Goal: Task Accomplishment & Management: Complete application form

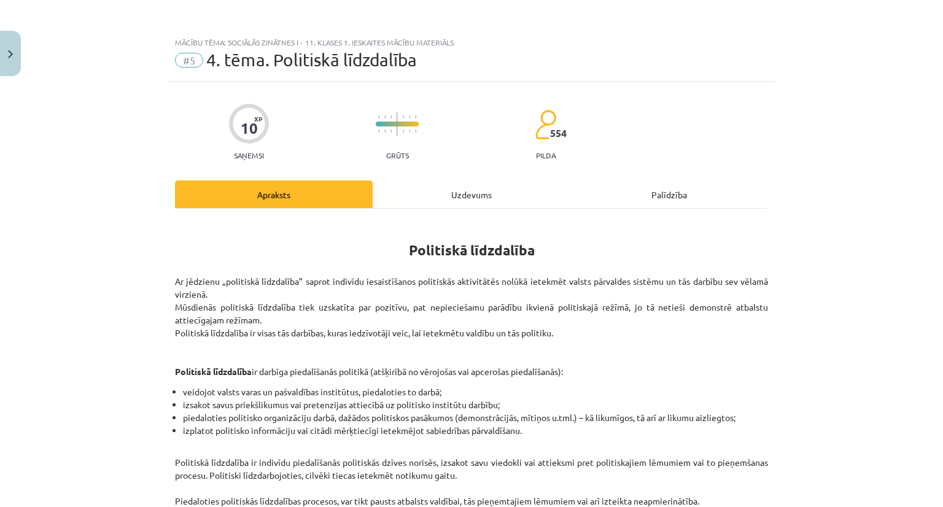
scroll to position [31, 0]
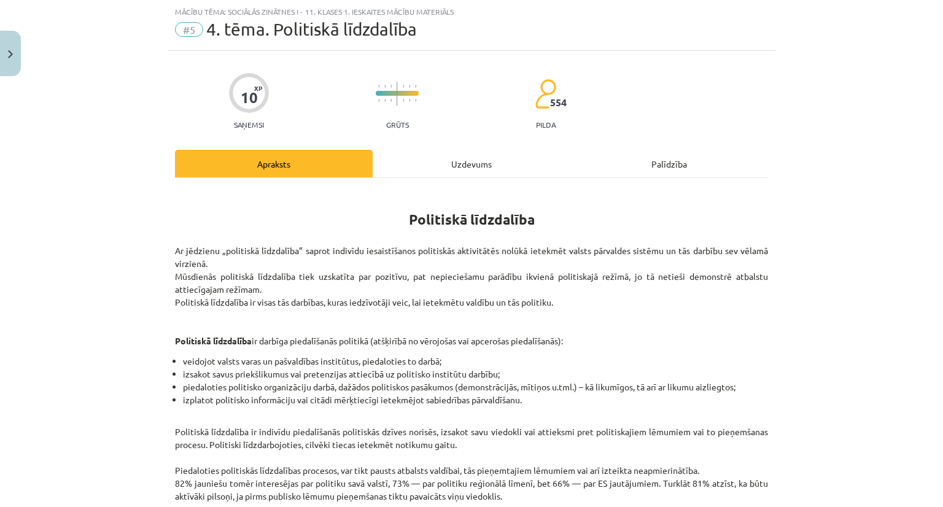
drag, startPoint x: 449, startPoint y: 175, endPoint x: 449, endPoint y: 165, distance: 9.8
click at [449, 172] on div "Uzdevums" at bounding box center [472, 164] width 198 height 28
click at [449, 165] on div "Uzdevums" at bounding box center [472, 164] width 198 height 28
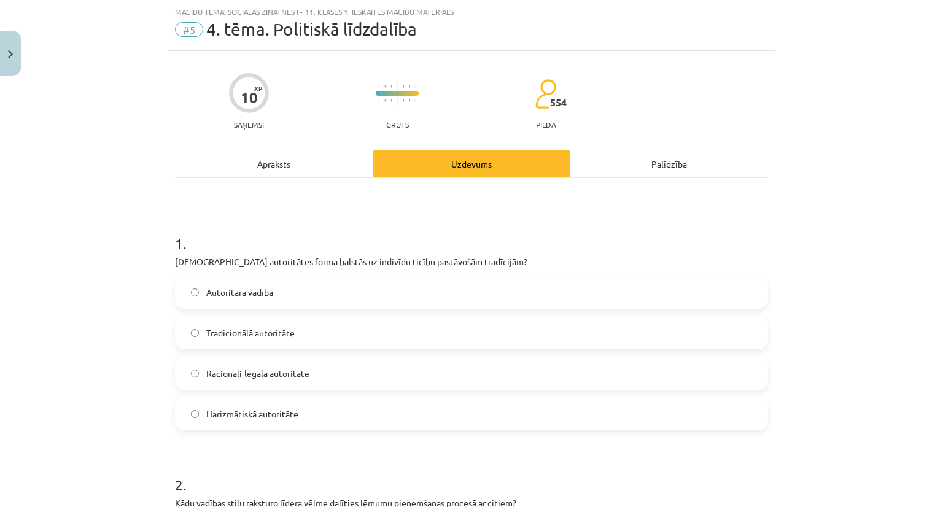
click at [220, 222] on h1 "1 ." at bounding box center [471, 233] width 593 height 38
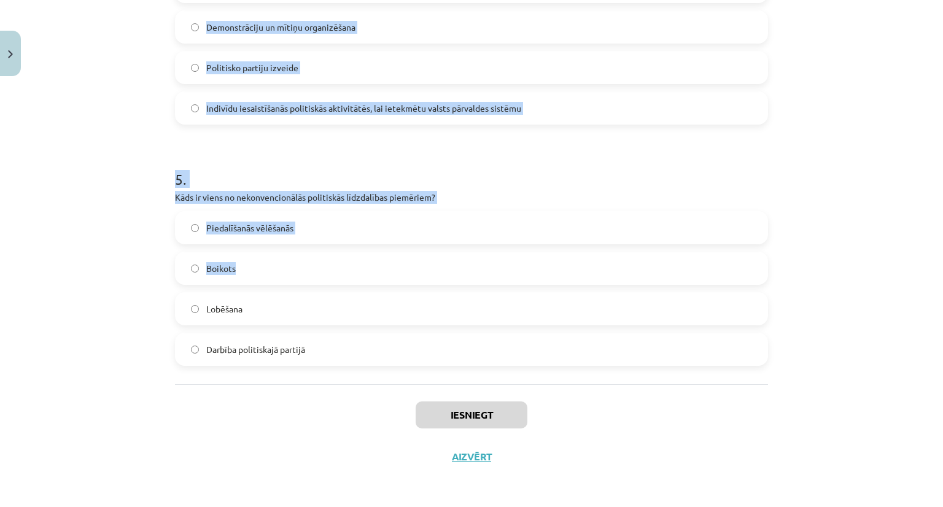
scroll to position [1061, 0]
drag, startPoint x: 153, startPoint y: 231, endPoint x: 349, endPoint y: 338, distance: 222.8
click at [349, 338] on div "Mācību tēma: Sociālās zinātnes i - 11. klases 1. ieskaites mācību materiāls #5 …" at bounding box center [471, 253] width 943 height 507
copy form "6 . Lore ipsumdolors ametc adipisc el seddoeiu tempor incididunt utlaboreet? Do…"
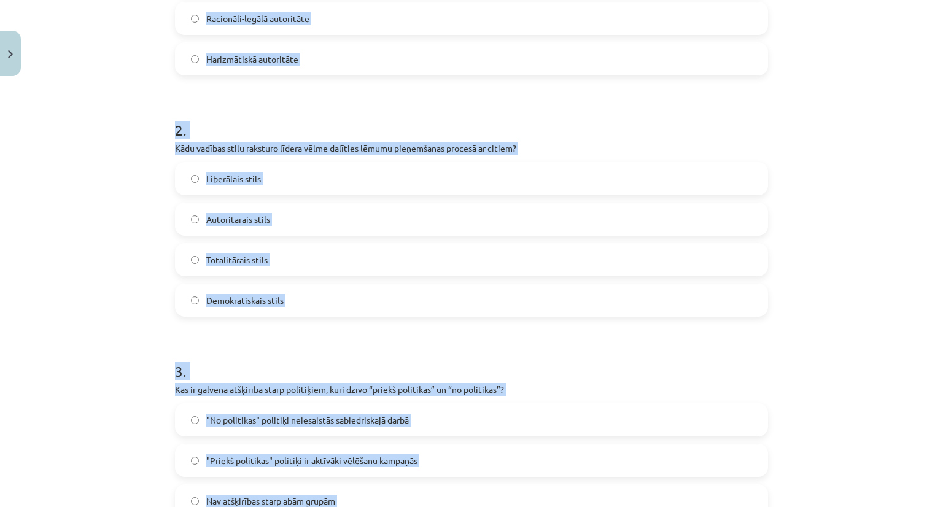
click at [122, 268] on div "Mācību tēma: Sociālās zinātnes i - 11. klases 1. ieskaites mācību materiāls #5 …" at bounding box center [471, 253] width 943 height 507
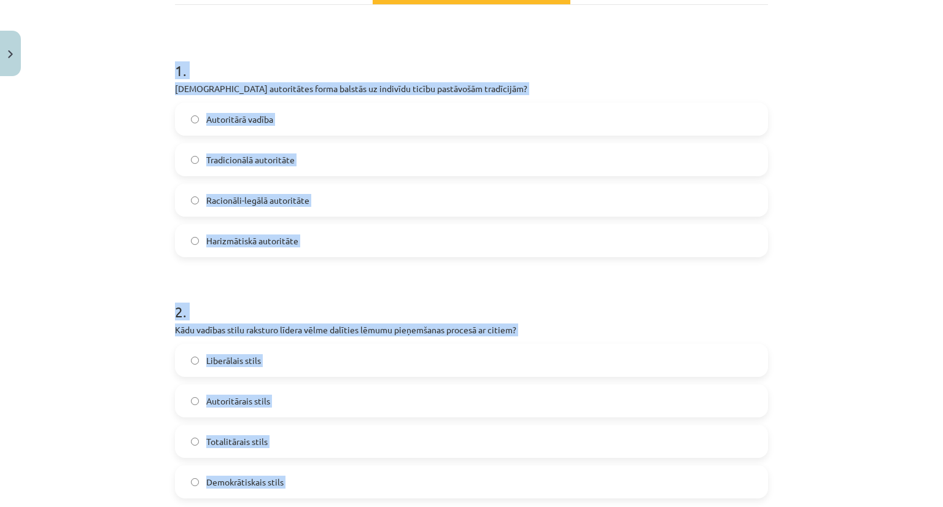
scroll to position [201, 0]
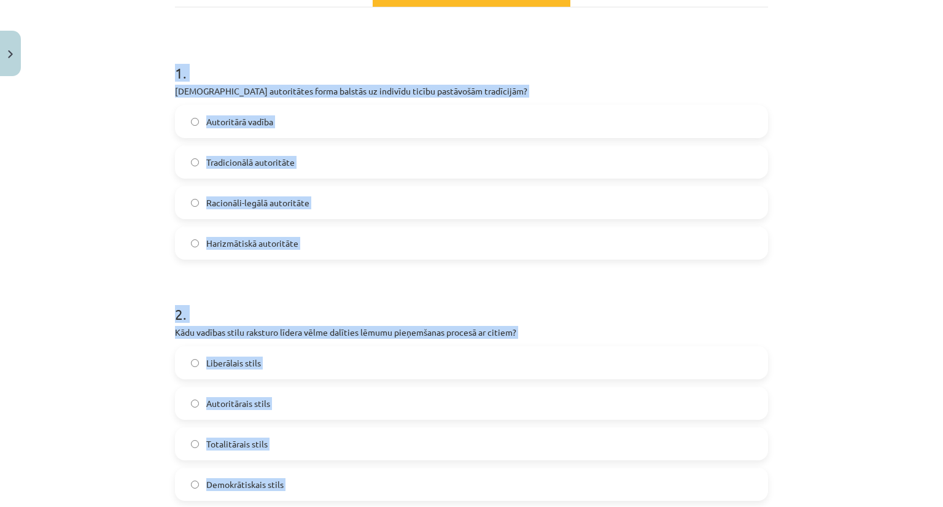
click at [132, 266] on div "Mācību tēma: Sociālās zinātnes i - 11. klases 1. ieskaites mācību materiāls #5 …" at bounding box center [471, 253] width 943 height 507
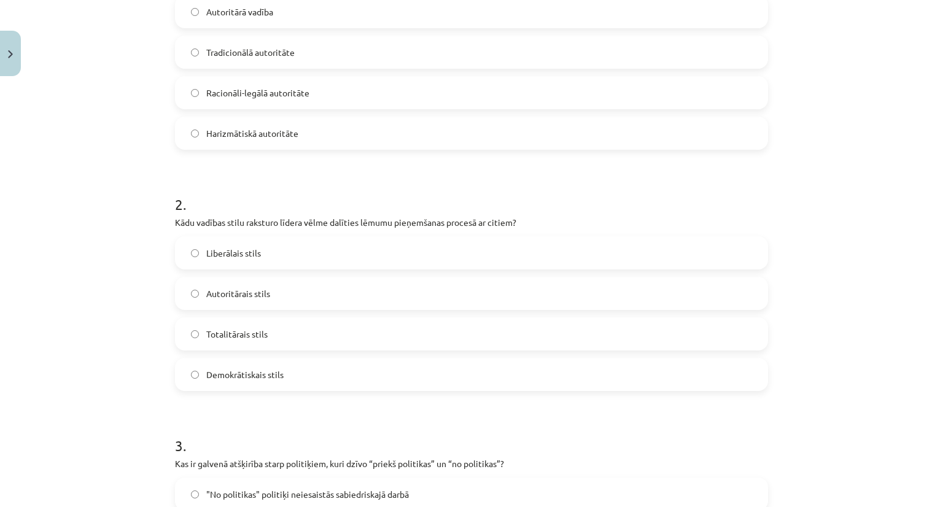
scroll to position [447, 0]
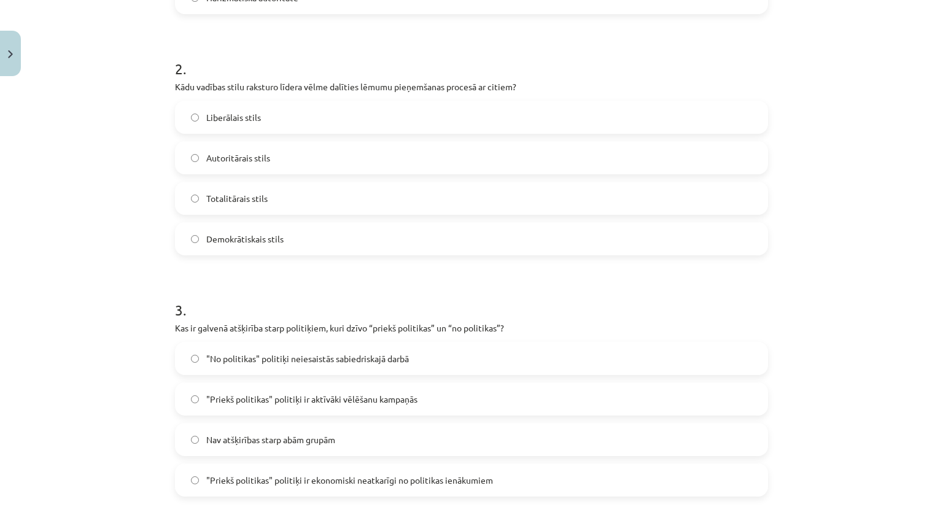
click at [214, 228] on label "Demokrātiskais stils" at bounding box center [471, 238] width 591 height 31
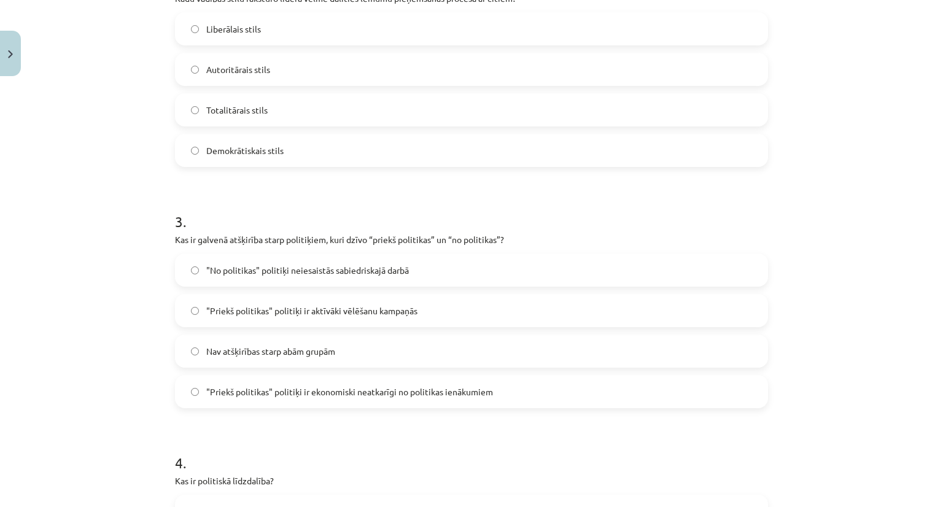
scroll to position [570, 0]
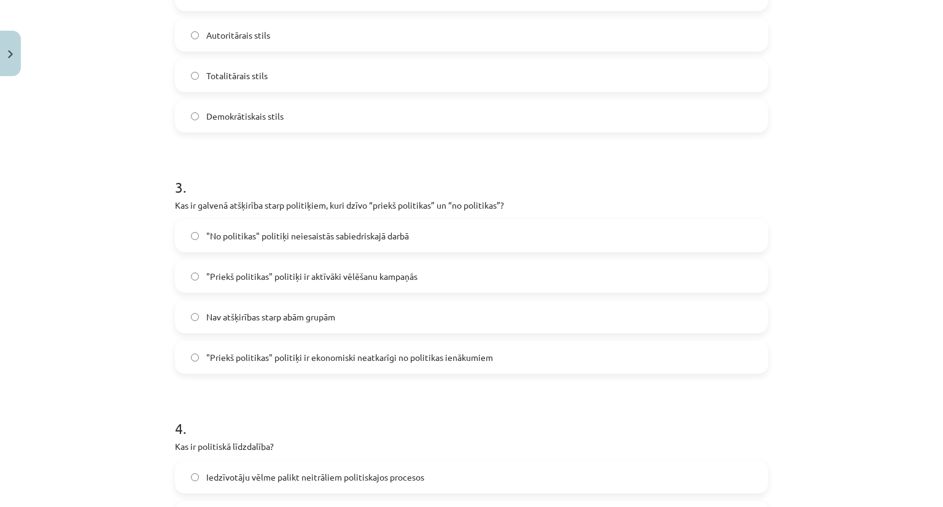
click at [240, 276] on span ""Priekš politikas" politiķi ir aktīvāki vēlēšanu kampaņās" at bounding box center [311, 276] width 211 height 13
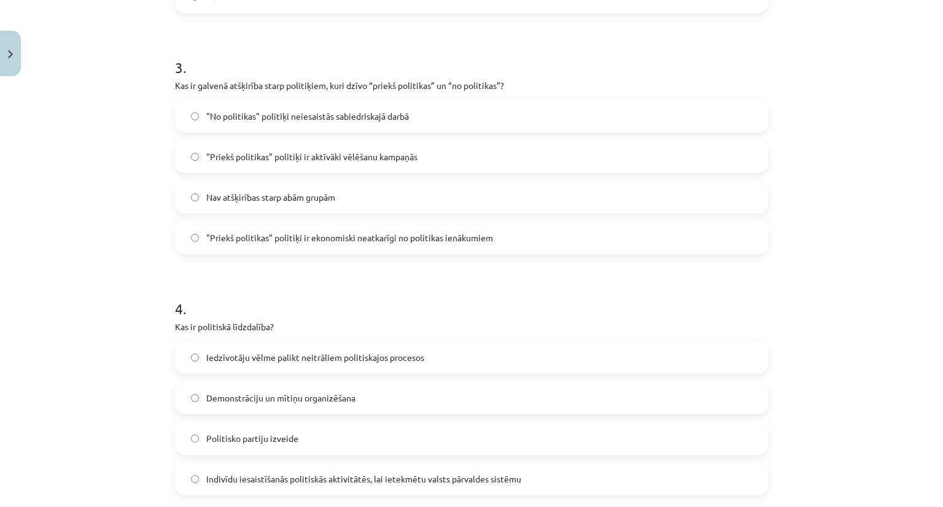
scroll to position [692, 0]
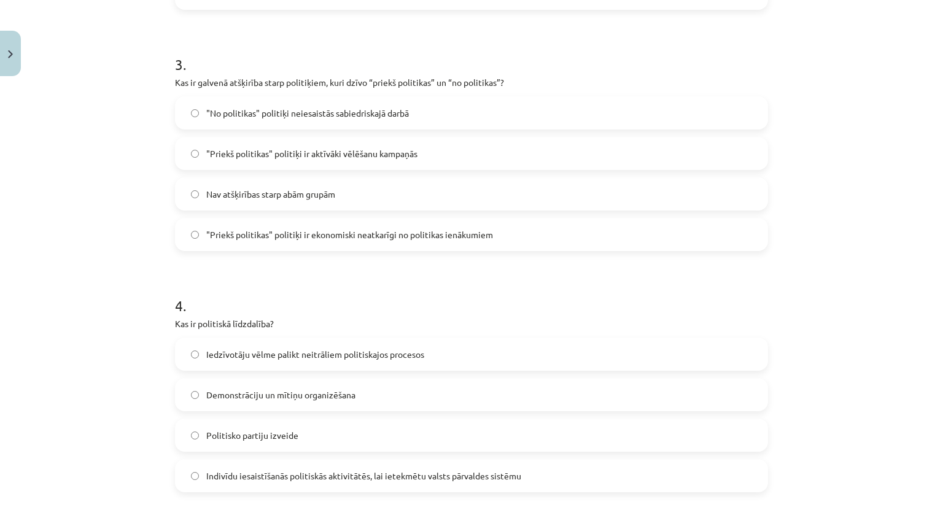
click at [379, 227] on label ""Priekš politikas" politiķi ir ekonomiski neatkarīgi no politikas ienākumiem" at bounding box center [471, 234] width 591 height 31
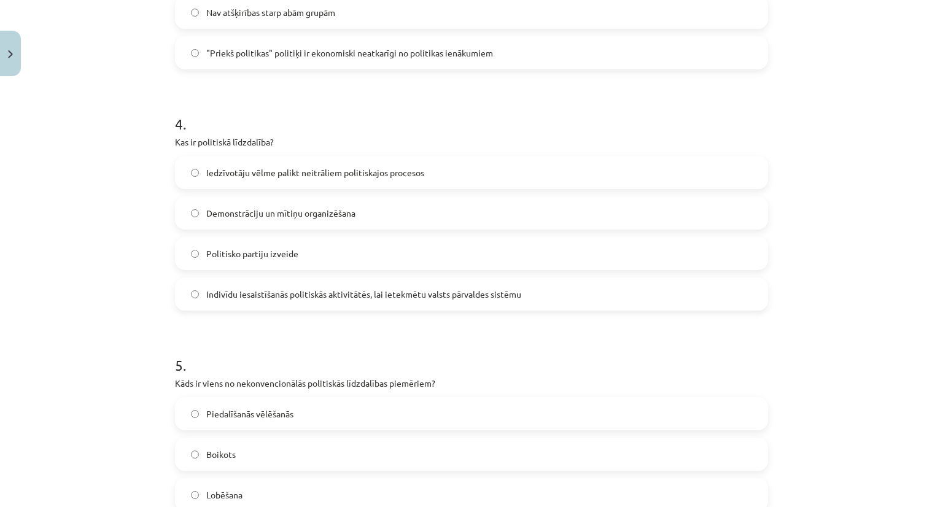
scroll to position [877, 0]
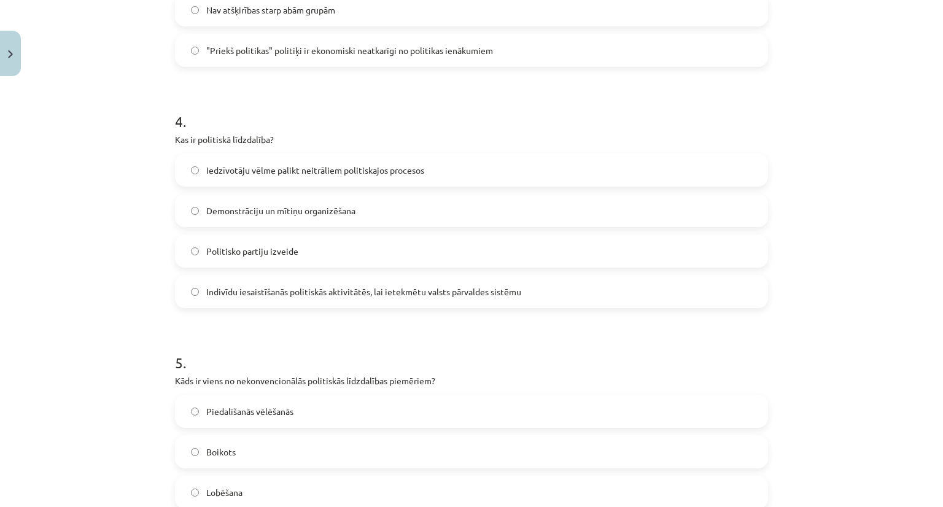
click at [354, 288] on span "Indivīdu iesaistīšanās politiskās aktivitātēs, lai ietekmētu valsts pārvaldes s…" at bounding box center [363, 291] width 315 height 13
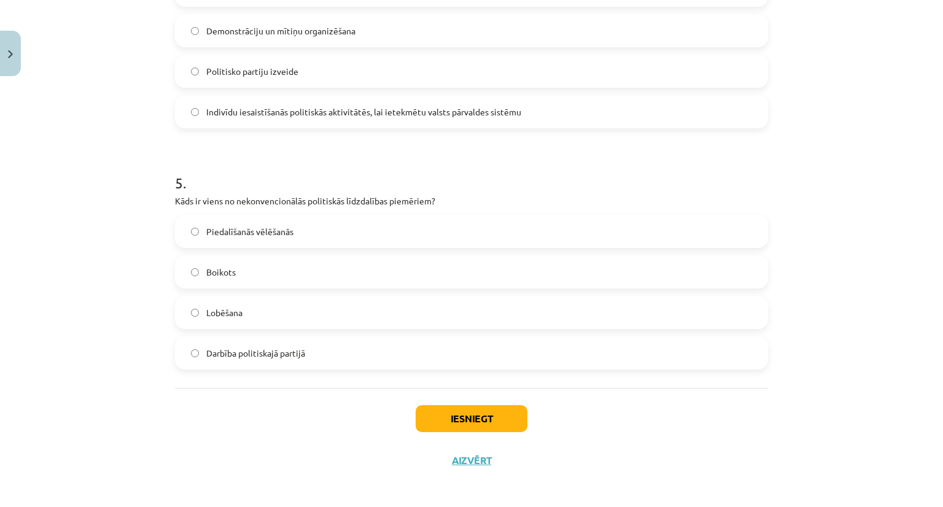
scroll to position [1061, 0]
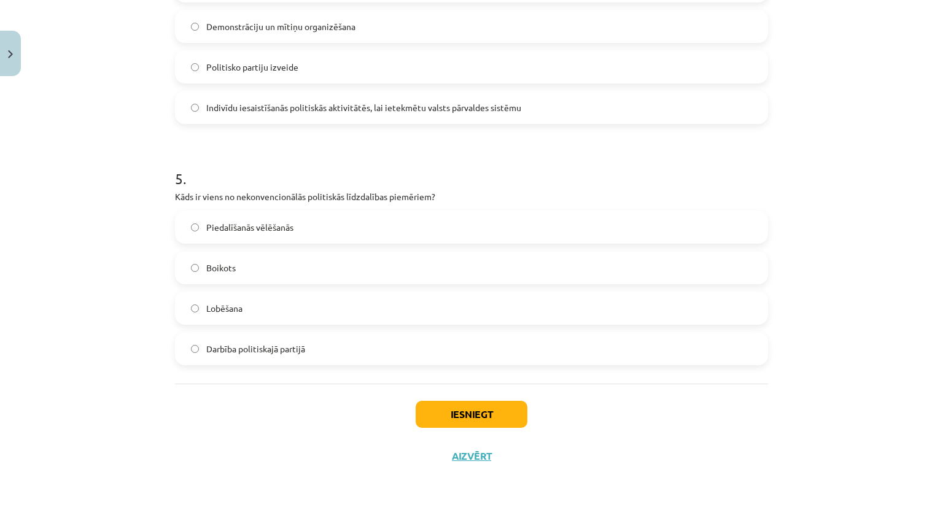
click at [182, 265] on label "Boikots" at bounding box center [471, 267] width 591 height 31
click at [483, 424] on button "Iesniegt" at bounding box center [472, 414] width 112 height 27
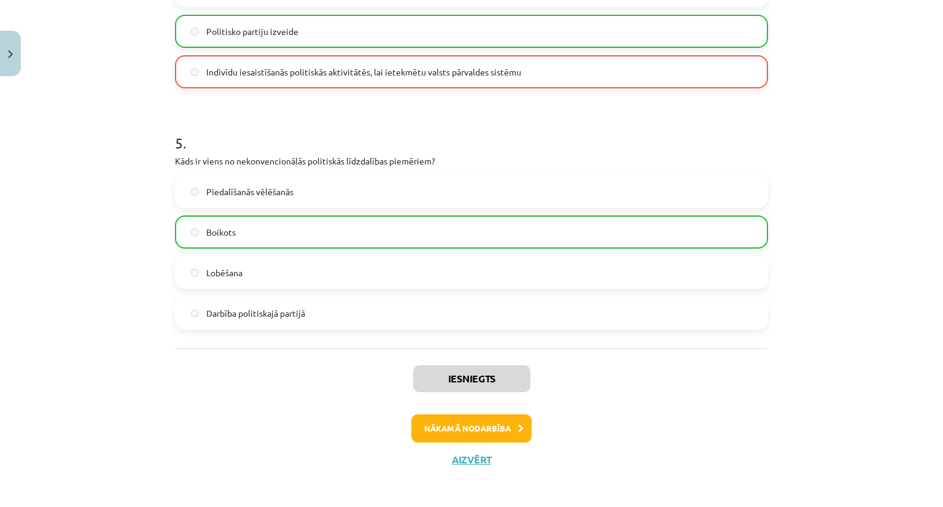
scroll to position [1100, 0]
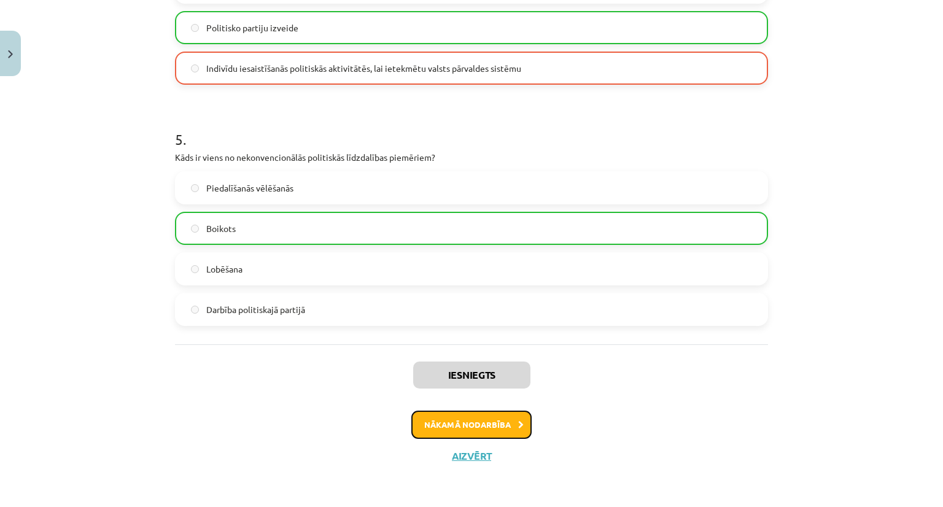
click at [461, 420] on button "Nākamā nodarbība" at bounding box center [471, 425] width 120 height 28
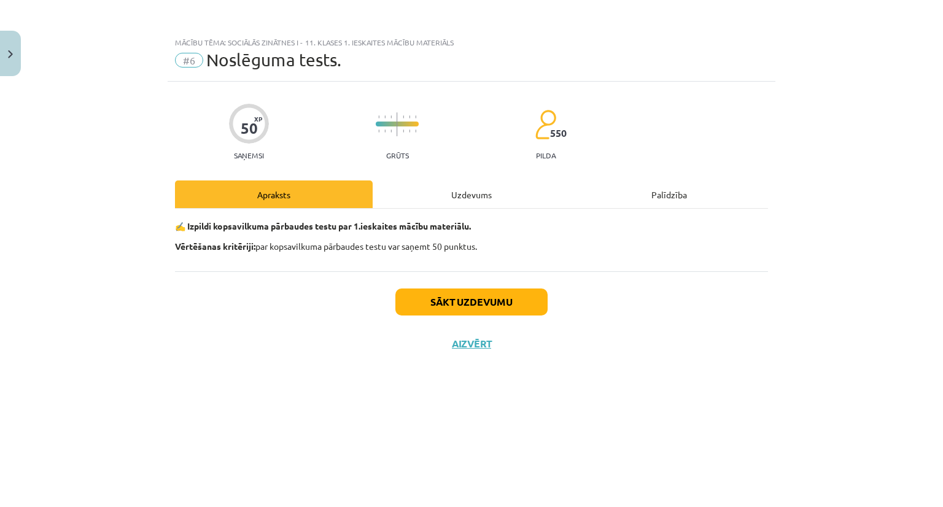
scroll to position [0, 0]
click at [437, 304] on button "Sākt uzdevumu" at bounding box center [471, 302] width 152 height 27
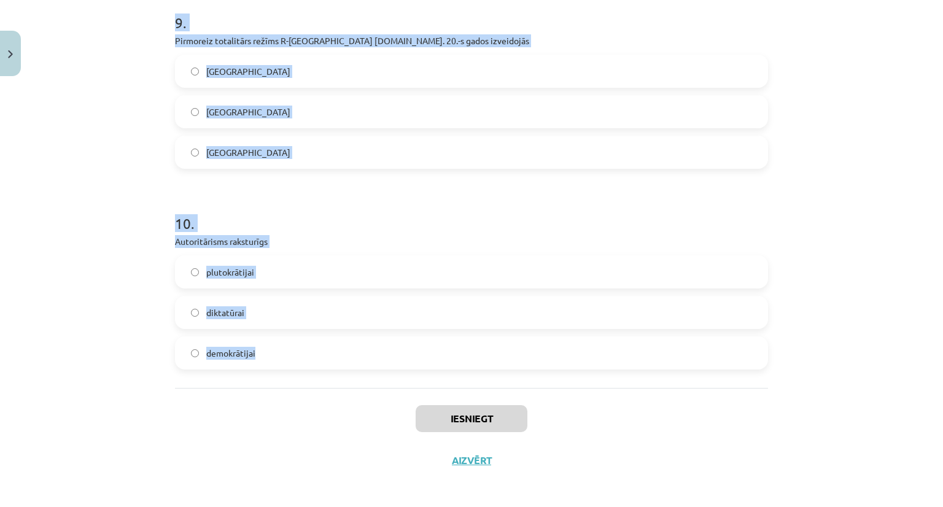
scroll to position [1862, 0]
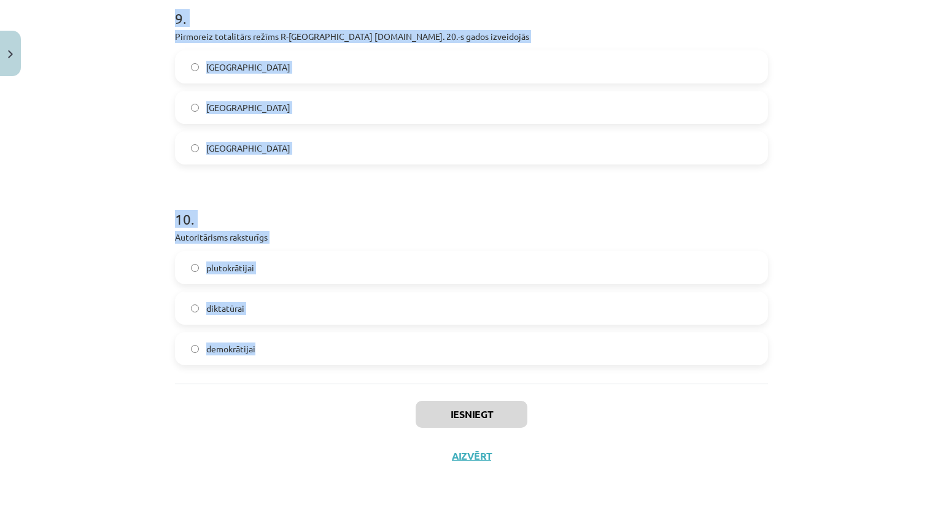
drag, startPoint x: 196, startPoint y: 290, endPoint x: 326, endPoint y: 349, distance: 142.6
click at [326, 349] on div "Mācību tēma: Sociālās zinātnes i - 11. klases 1. ieskaites mācību materiāls #6 …" at bounding box center [471, 253] width 943 height 507
copy form "4 . Loremipsum dolorsi ametconsecte adi elitseddoei temporinc utlaboree do magn…"
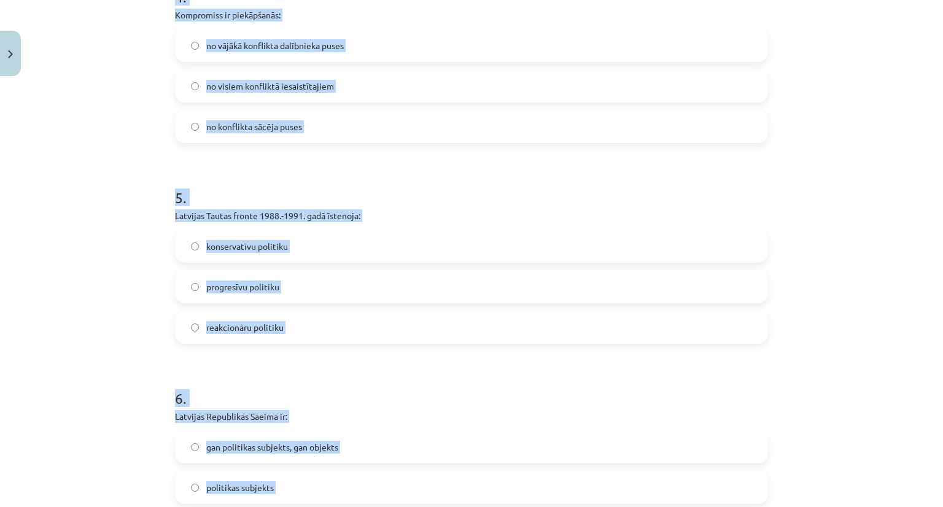
click at [108, 268] on div "Mācību tēma: Sociālās zinātnes i - 11. klases 1. ieskaites mācību materiāls #6 …" at bounding box center [471, 253] width 943 height 507
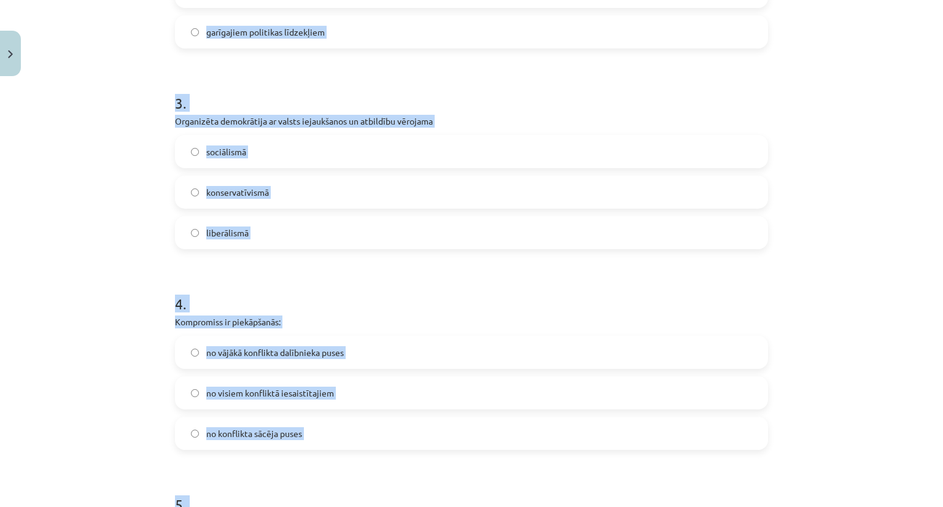
click at [132, 268] on div "Mācību tēma: Sociālās zinātnes i - 11. klases 1. ieskaites mācību materiāls #6 …" at bounding box center [471, 253] width 943 height 507
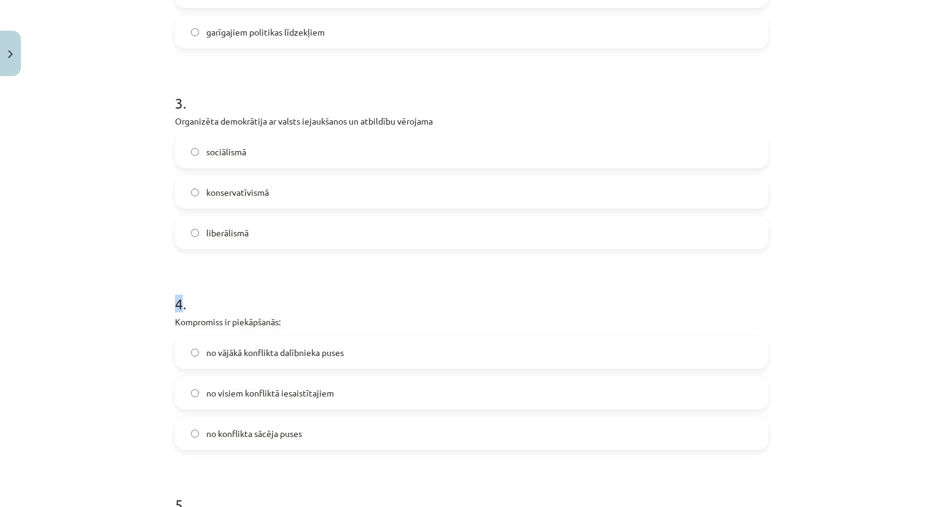
click at [132, 268] on div "Mācību tēma: Sociālās zinātnes i - 11. klases 1. ieskaites mācību materiāls #6 …" at bounding box center [471, 253] width 943 height 507
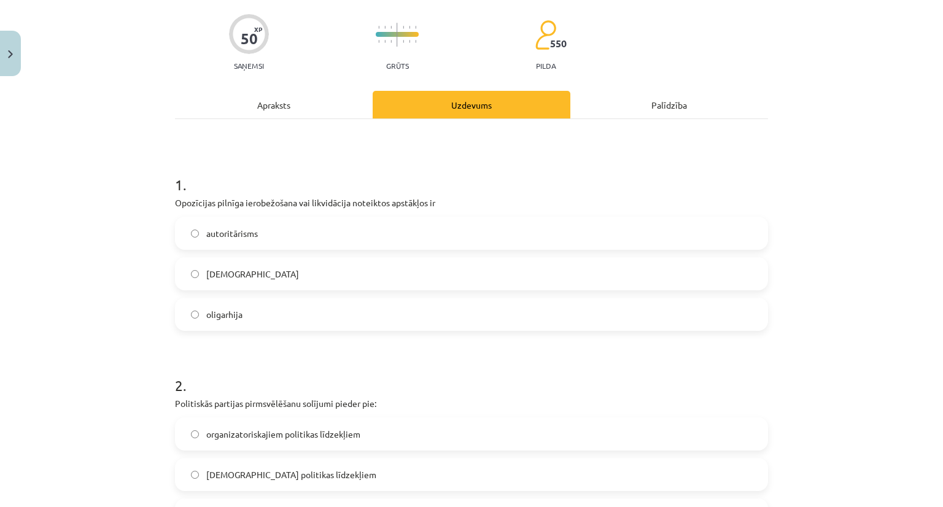
scroll to position [82, 0]
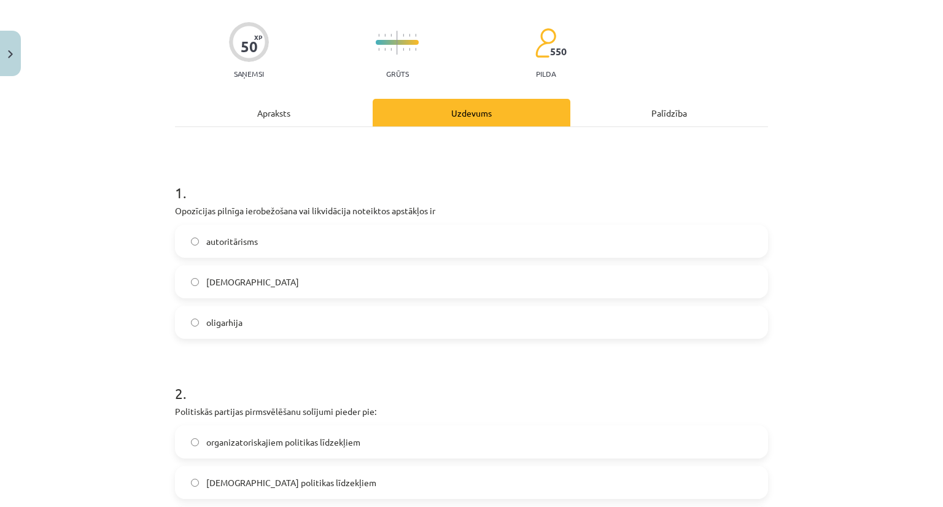
click at [196, 277] on label "[DEMOGRAPHIC_DATA]" at bounding box center [471, 281] width 591 height 31
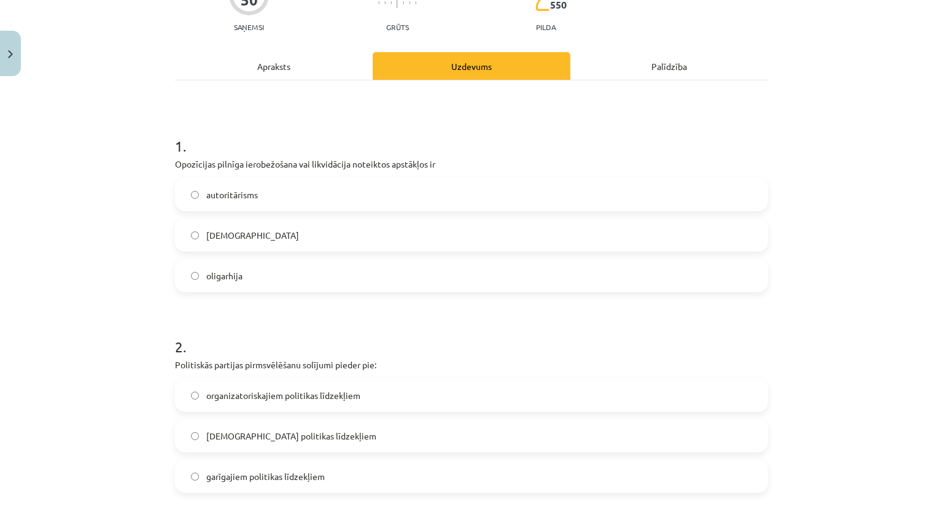
scroll to position [143, 0]
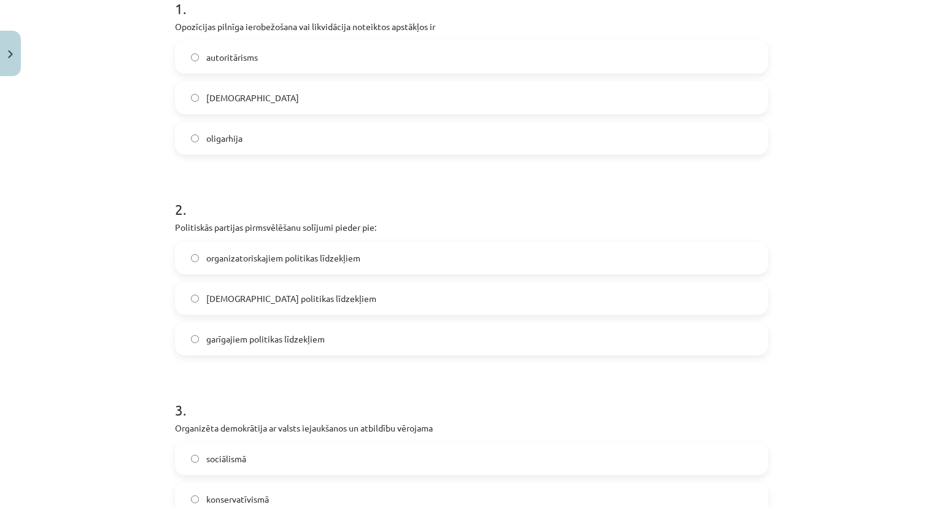
click at [206, 341] on span "garīgajiem politikas līdzekļiem" at bounding box center [265, 339] width 118 height 13
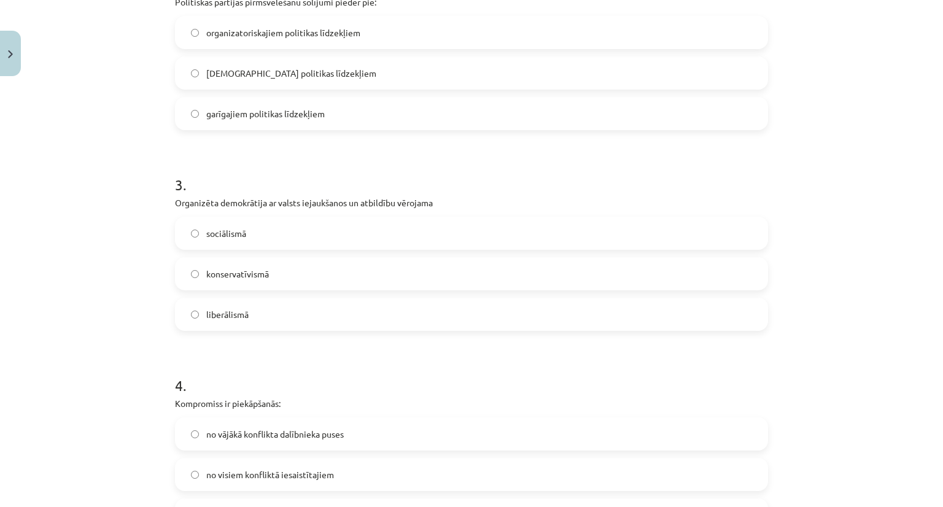
scroll to position [511, 0]
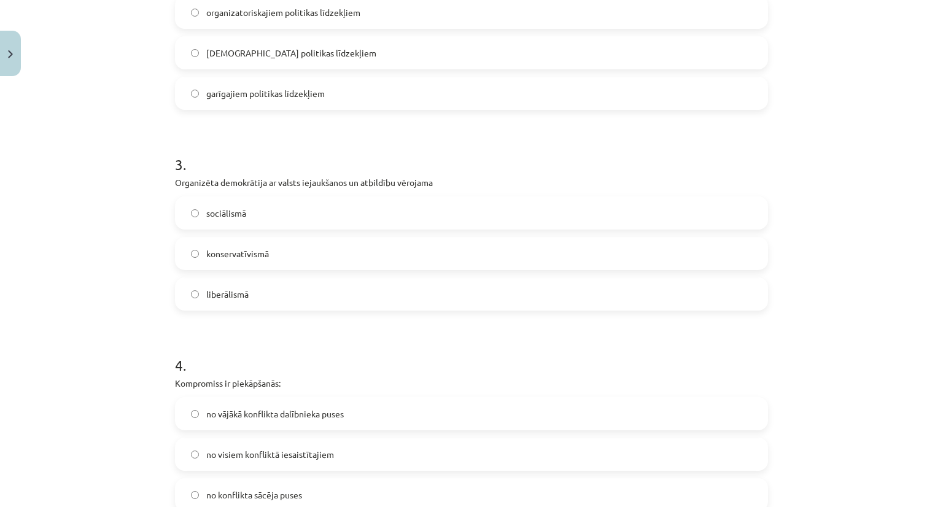
click at [206, 209] on span "sociālismā" at bounding box center [226, 213] width 40 height 13
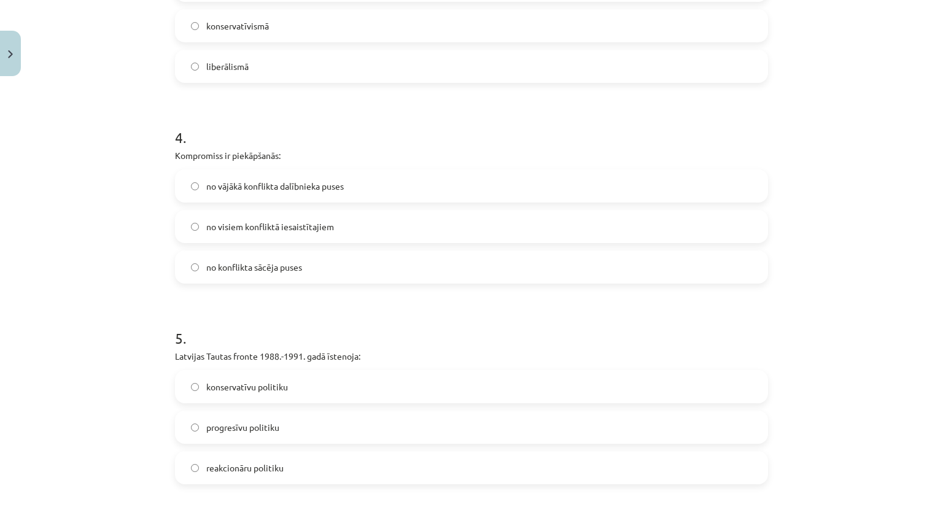
scroll to position [757, 0]
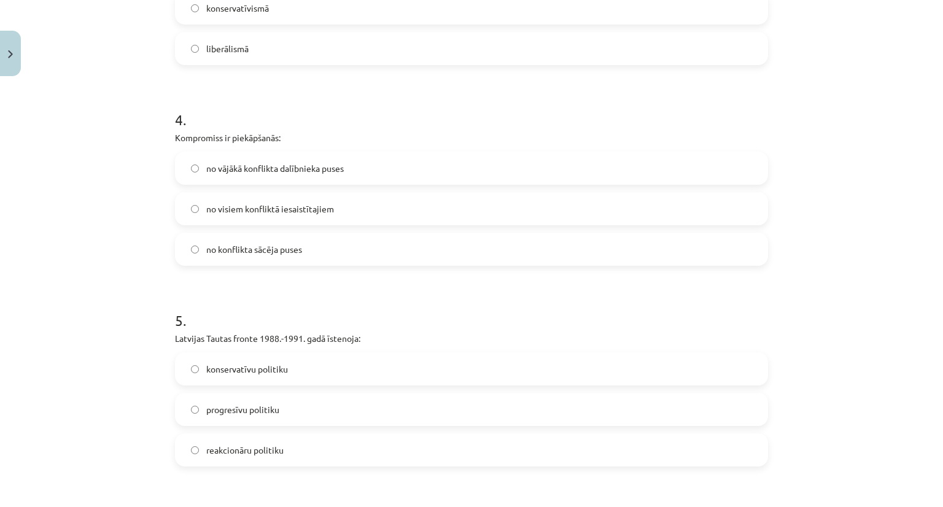
click at [311, 206] on span "no visiem konfliktā iesaistītajiem" at bounding box center [270, 209] width 128 height 13
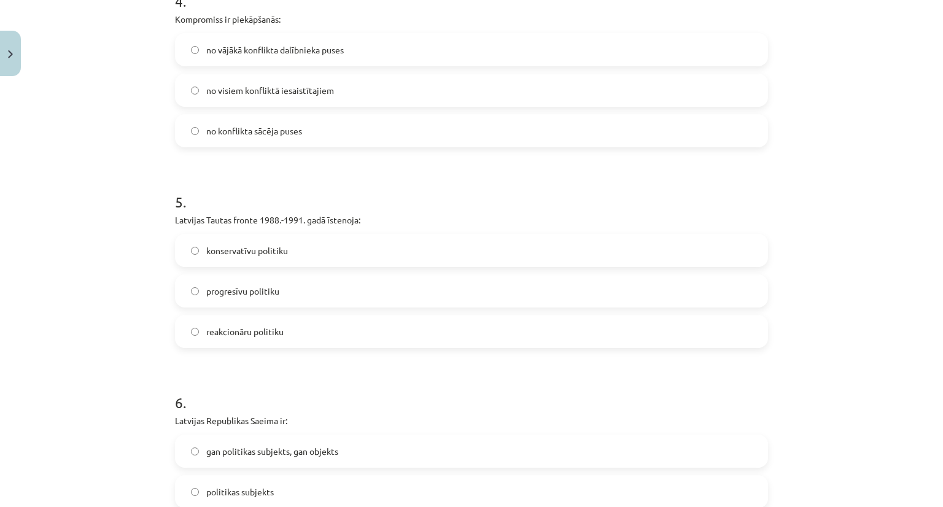
scroll to position [941, 0]
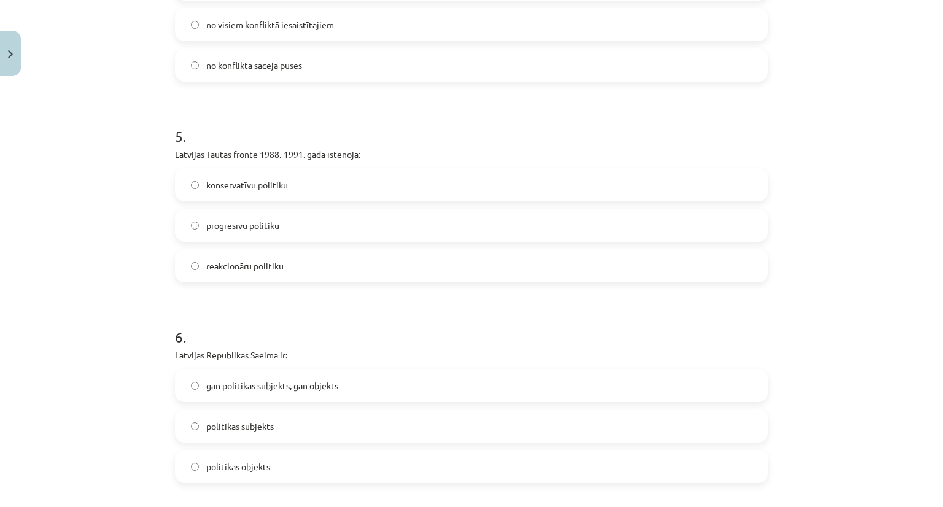
click at [225, 220] on span "progresīvu politiku" at bounding box center [242, 225] width 73 height 13
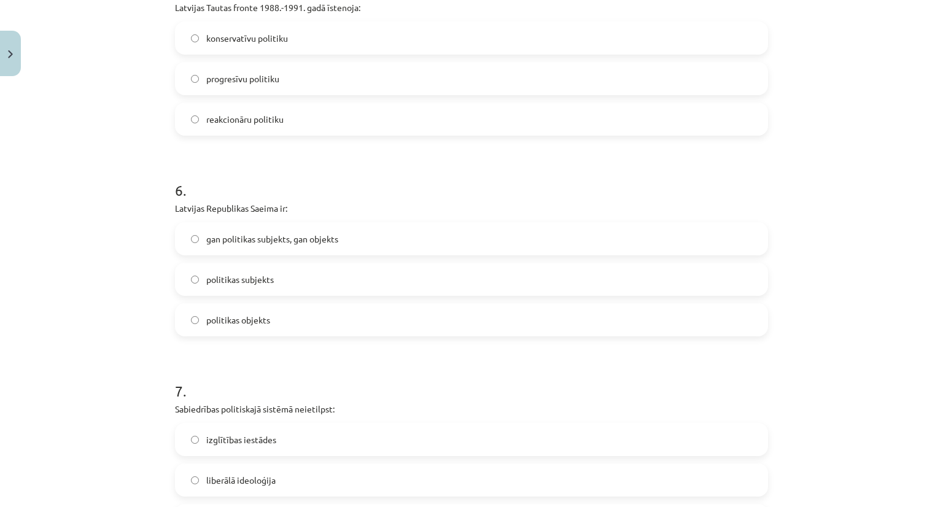
scroll to position [1125, 0]
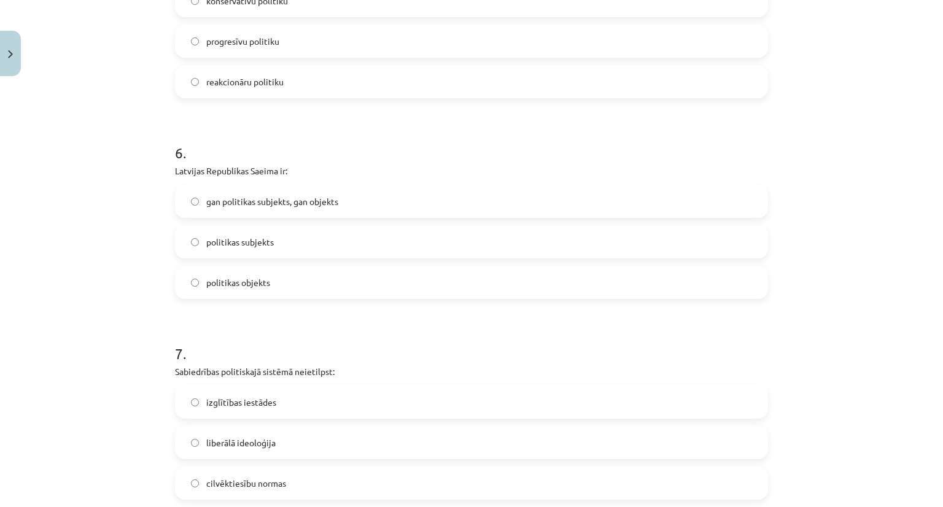
click at [253, 200] on span "gan politikas subjekts, gan objekts" at bounding box center [272, 201] width 132 height 13
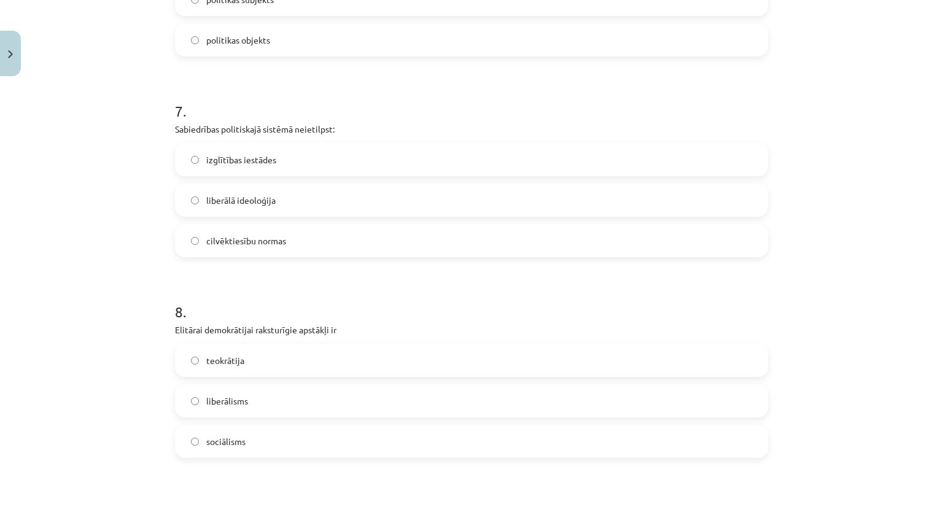
scroll to position [1371, 0]
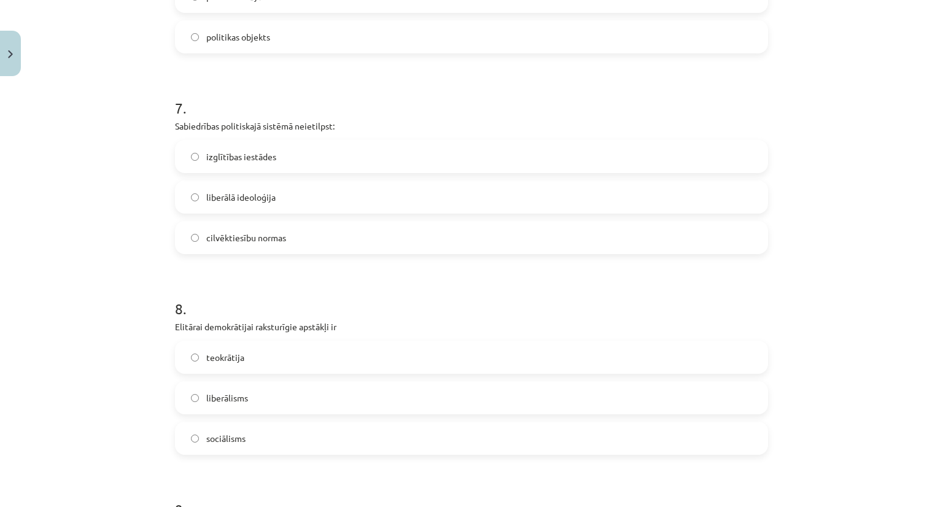
click at [219, 198] on span "liberālā ideoloģija" at bounding box center [240, 197] width 69 height 13
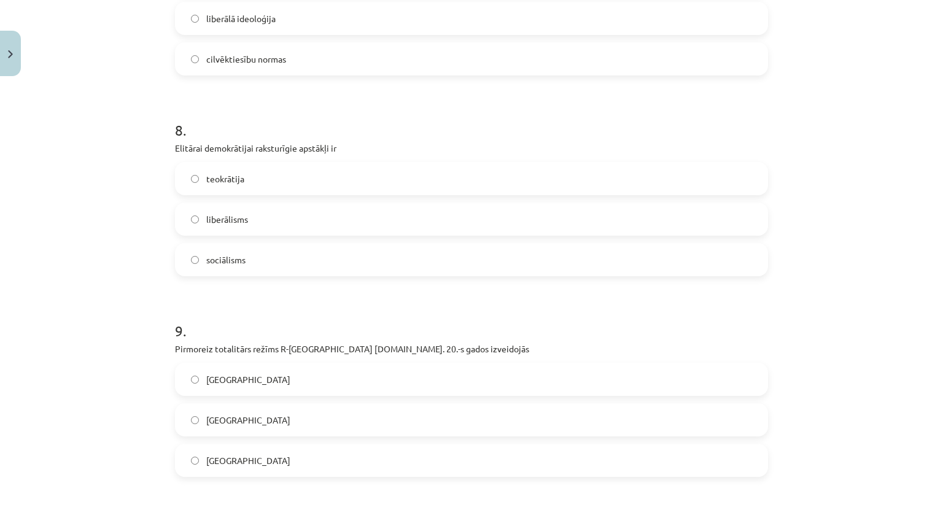
scroll to position [1616, 0]
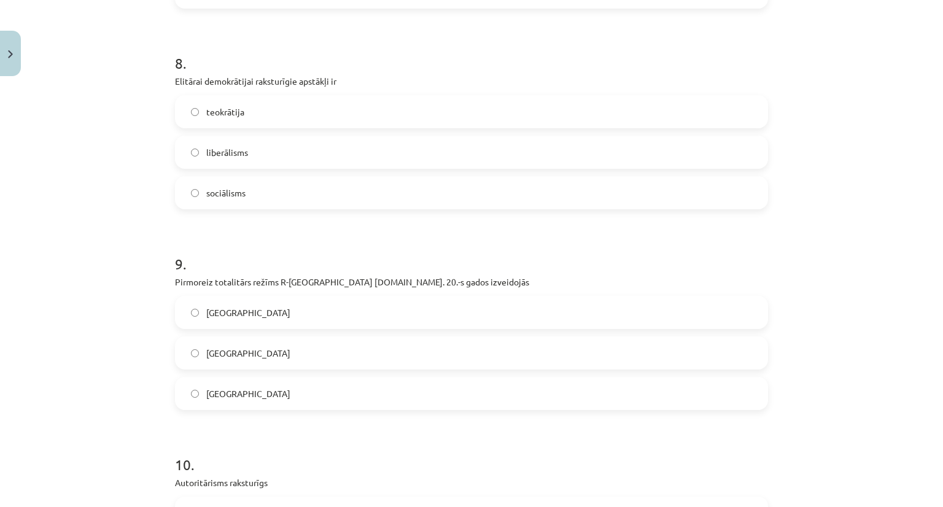
click at [206, 155] on span "liberālisms" at bounding box center [227, 152] width 42 height 13
click at [206, 362] on label "[GEOGRAPHIC_DATA]" at bounding box center [471, 353] width 591 height 31
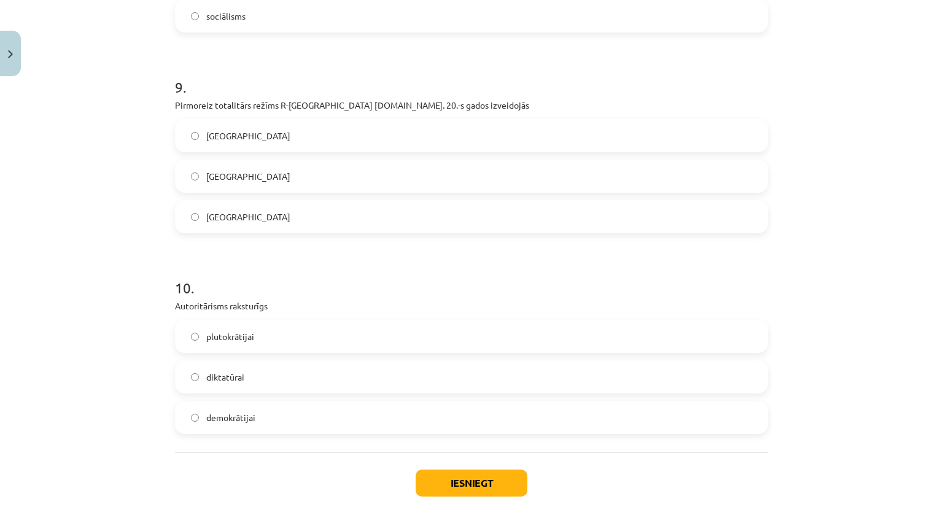
scroll to position [1862, 0]
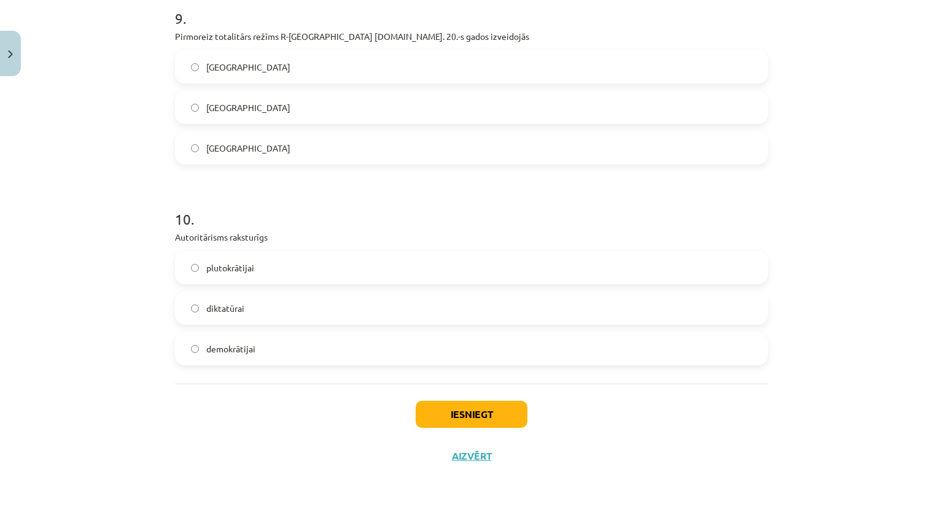
click at [222, 315] on label "diktatūrai" at bounding box center [471, 308] width 591 height 31
click at [455, 403] on button "Iesniegt" at bounding box center [472, 414] width 112 height 27
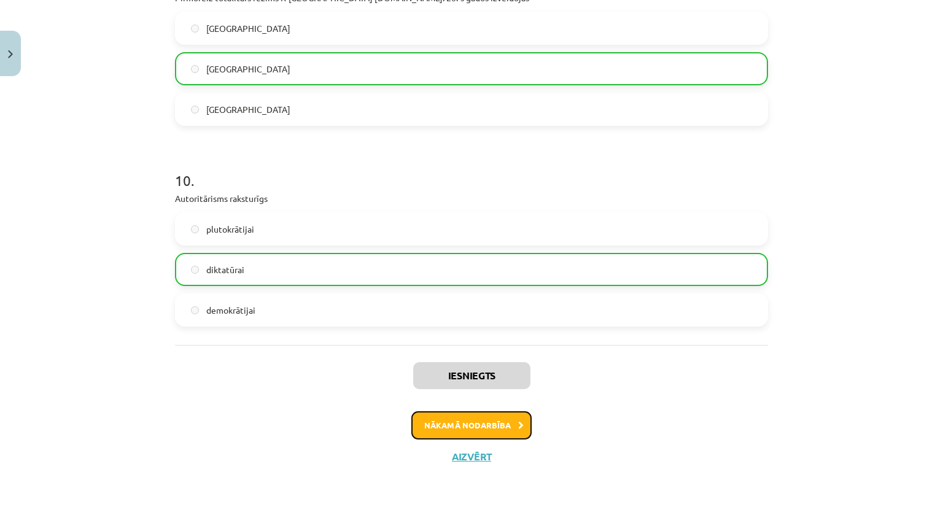
click at [466, 425] on button "Nākamā nodarbība" at bounding box center [471, 425] width 120 height 28
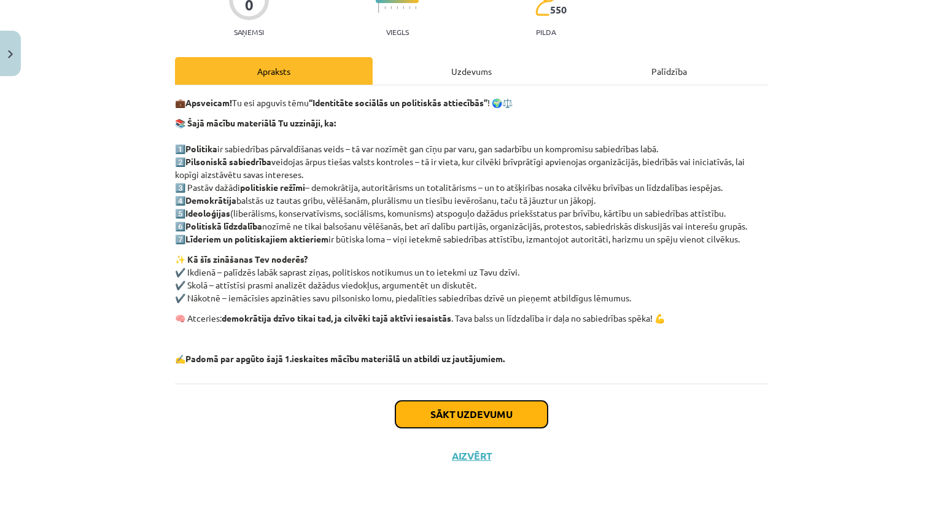
click at [449, 413] on button "Sākt uzdevumu" at bounding box center [471, 414] width 152 height 27
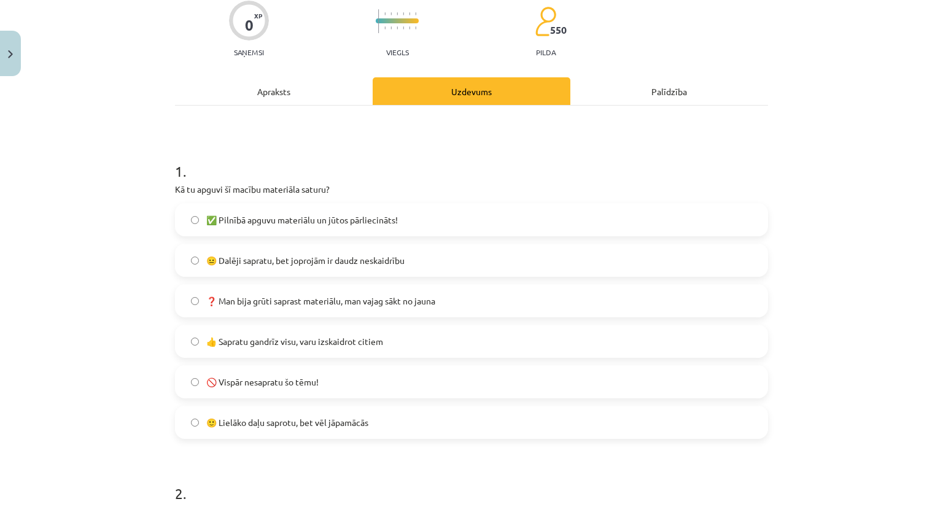
scroll to position [153, 0]
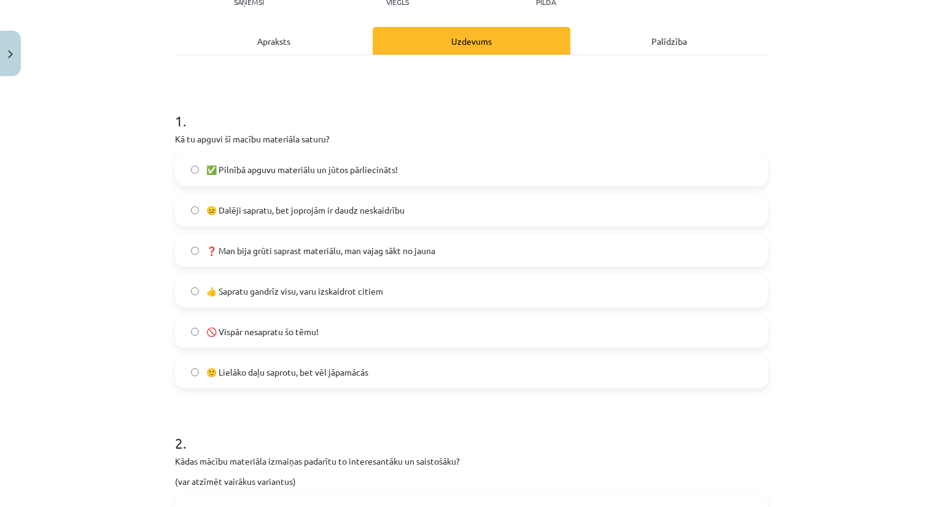
click at [252, 204] on span "😐 Dalēji sapratu, bet joprojām ir daudz neskaidrību" at bounding box center [305, 210] width 198 height 13
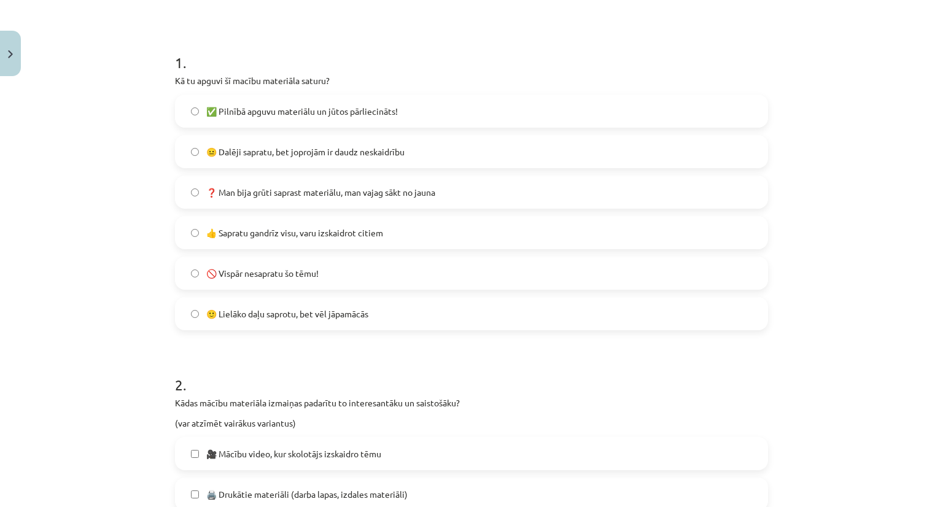
scroll to position [215, 0]
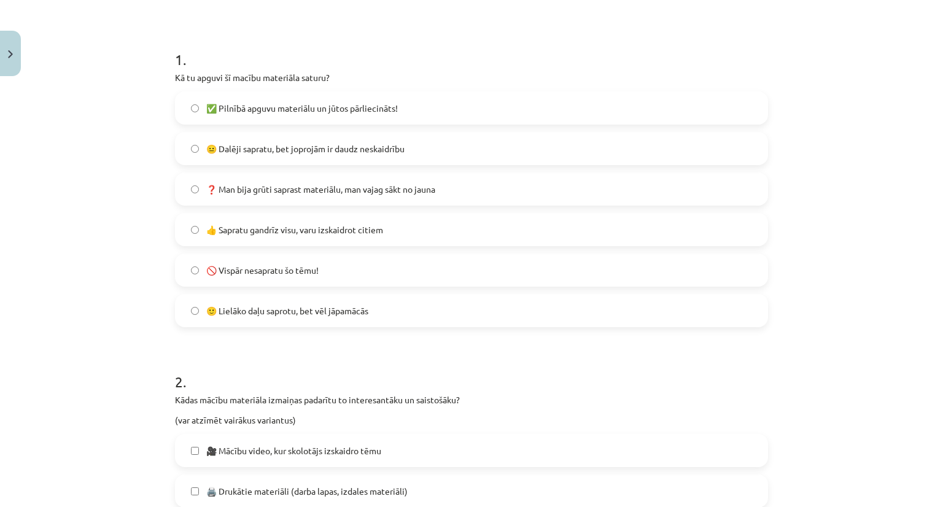
click at [243, 191] on span "❓ Man bija grūti saprast materiālu, man vajag sākt no jauna" at bounding box center [320, 189] width 229 height 13
click at [253, 133] on label "😐 Dalēji sapratu, bet joprojām ir daudz neskaidrību" at bounding box center [471, 148] width 591 height 31
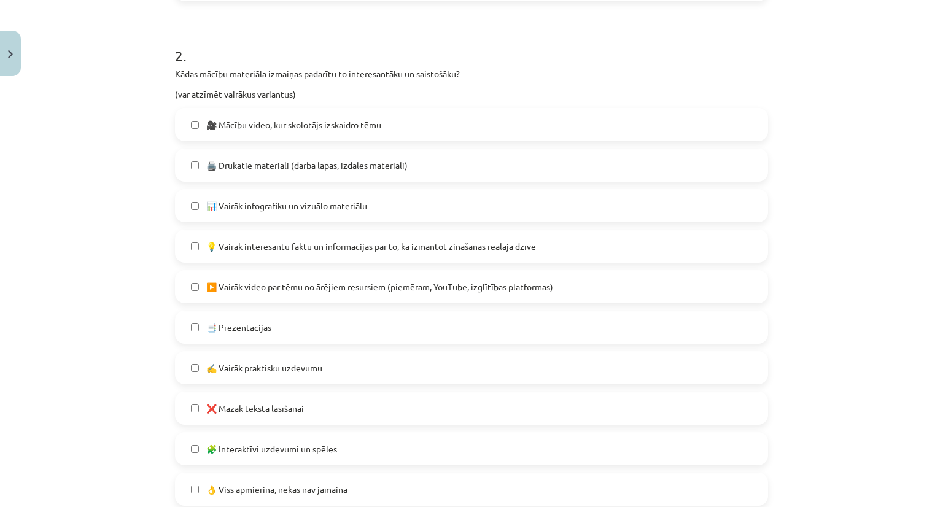
scroll to position [583, 0]
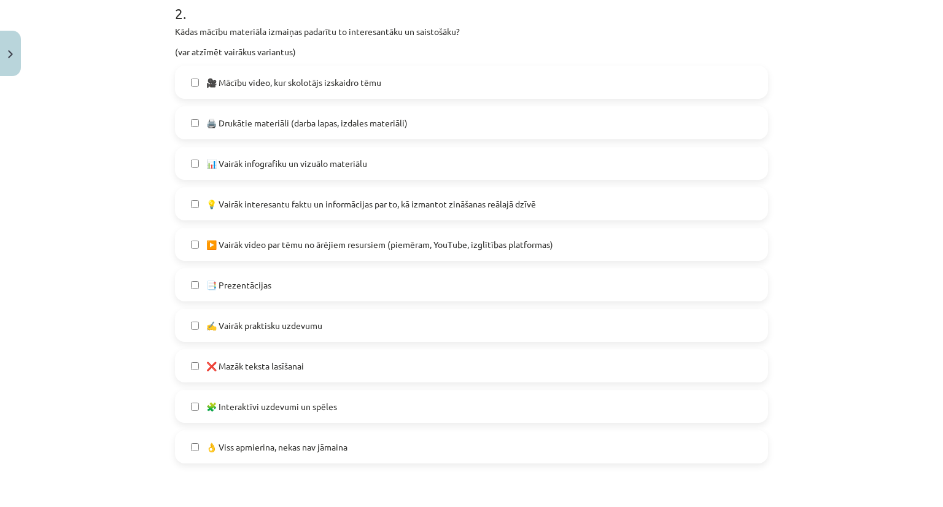
click at [262, 400] on span "🧩 Interaktīvi uzdevumi un spēles" at bounding box center [271, 406] width 131 height 13
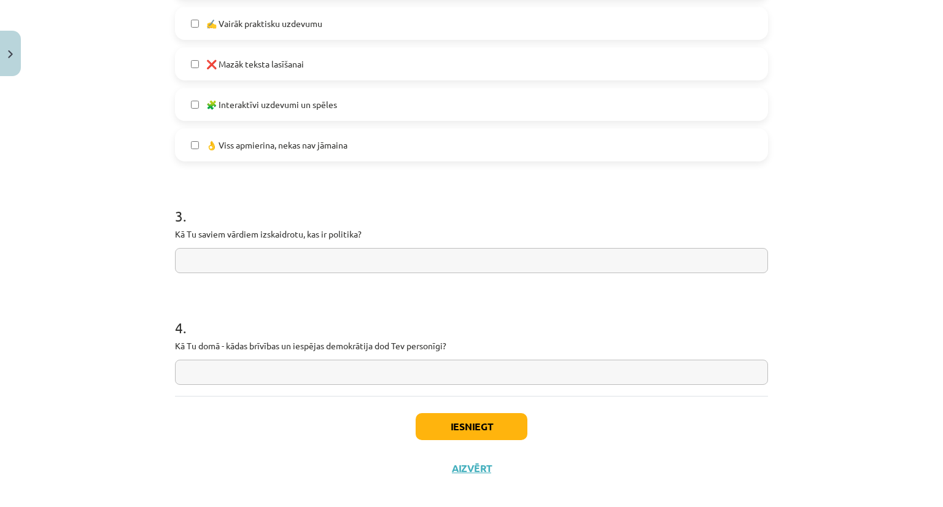
scroll to position [890, 0]
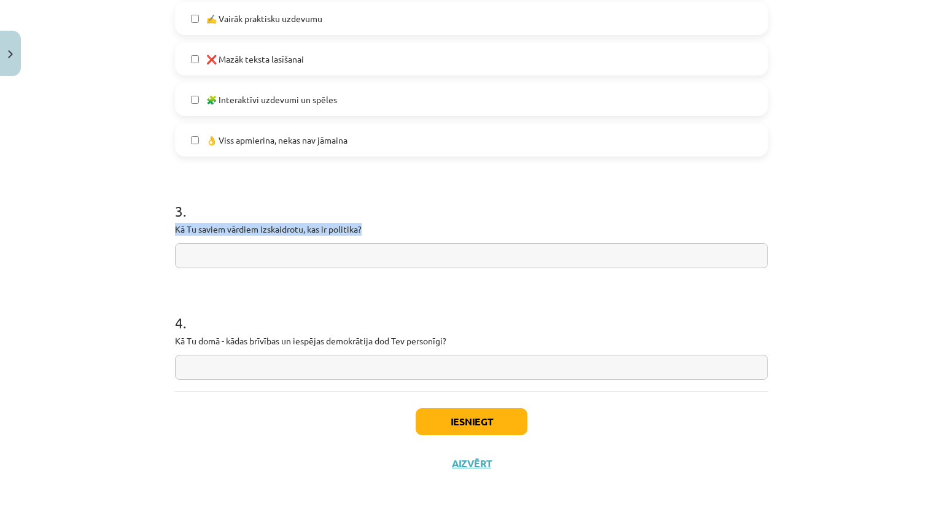
drag, startPoint x: 166, startPoint y: 228, endPoint x: 372, endPoint y: 234, distance: 205.7
copy p "Kā Tu saviem vārdiem izskaidrotu, kas ir politika?"
click at [203, 249] on input "text" at bounding box center [471, 255] width 593 height 25
paste input "**********"
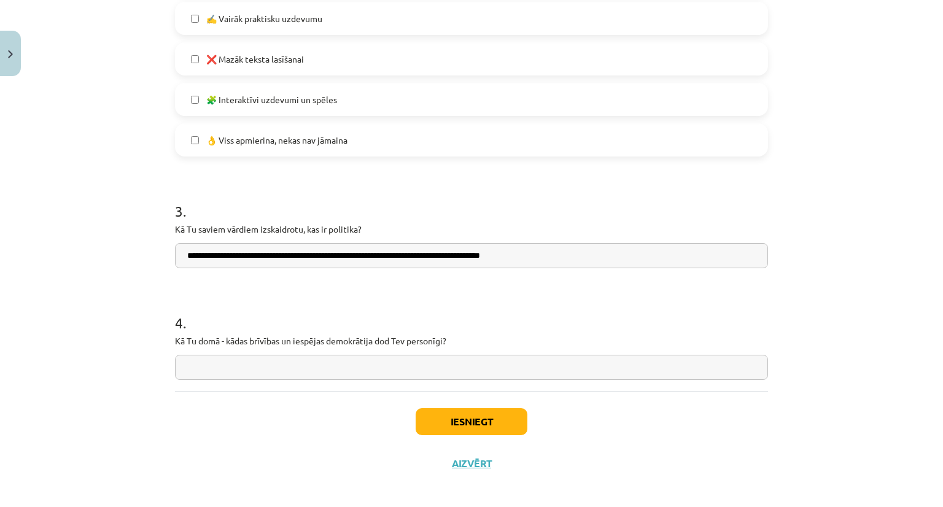
type input "**********"
drag, startPoint x: 161, startPoint y: 339, endPoint x: 490, endPoint y: 338, distance: 328.4
click at [490, 338] on div "Mācību tēma: Sociālās zinātnes i - 11. klases 1. ieskaites mācību materiāls #7 …" at bounding box center [471, 253] width 943 height 507
copy p "Kā Tu domā - kādas brīvības un iespējas demokrātija dod Tev personīgi?"
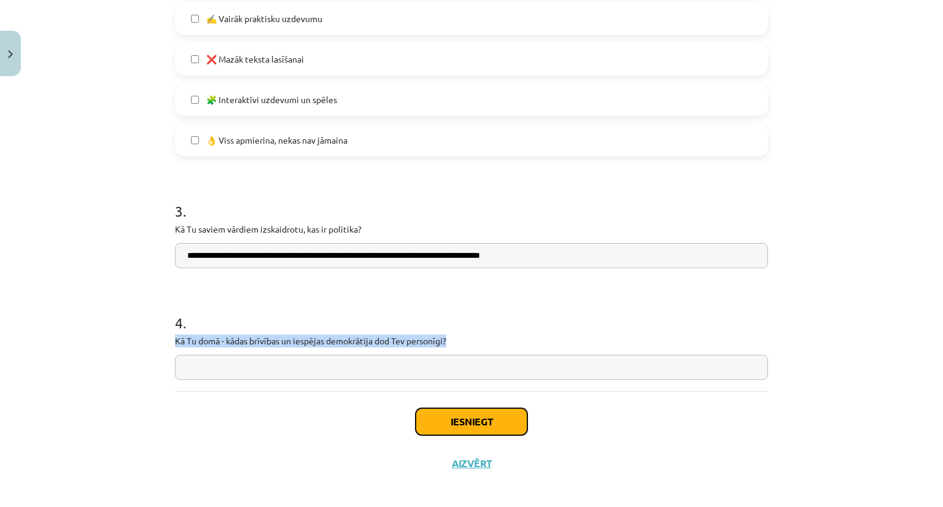
click at [459, 423] on button "Iesniegt" at bounding box center [472, 421] width 112 height 27
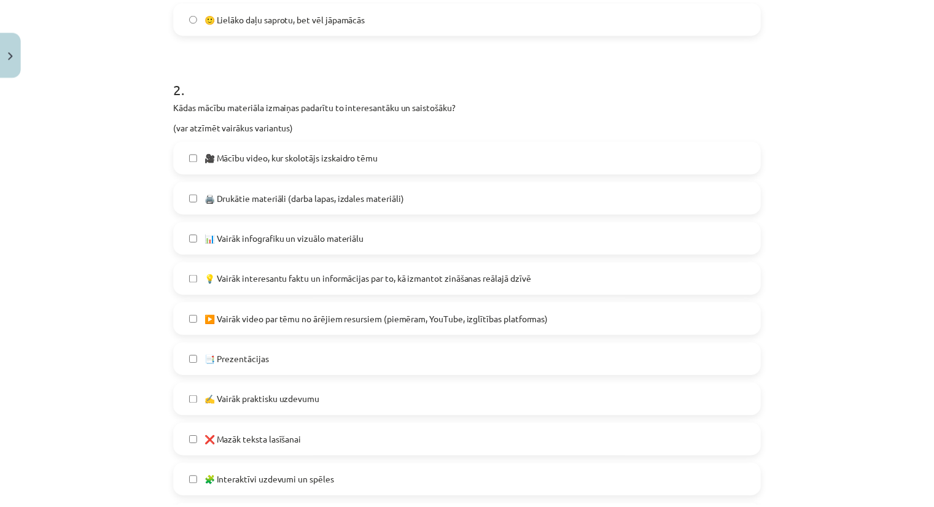
scroll to position [898, 0]
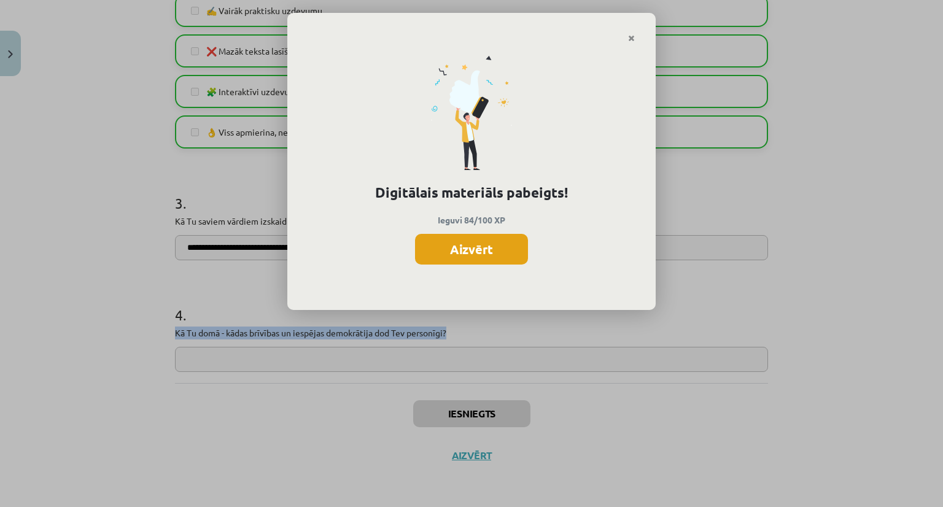
click at [479, 259] on button "Aizvērt" at bounding box center [471, 249] width 113 height 31
